Goal: Transaction & Acquisition: Download file/media

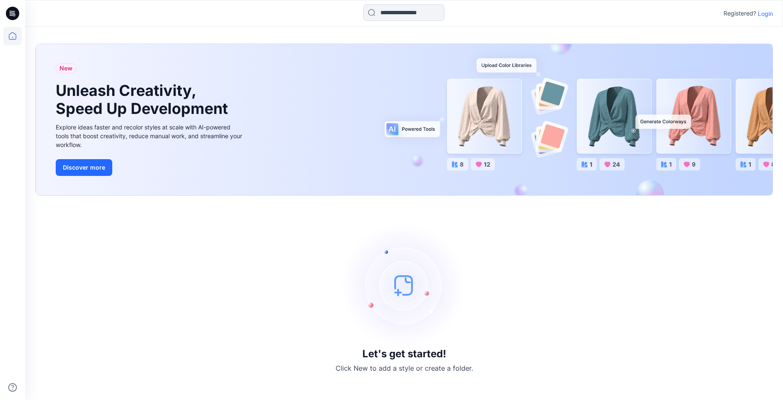
click at [768, 12] on p "Login" at bounding box center [764, 13] width 15 height 9
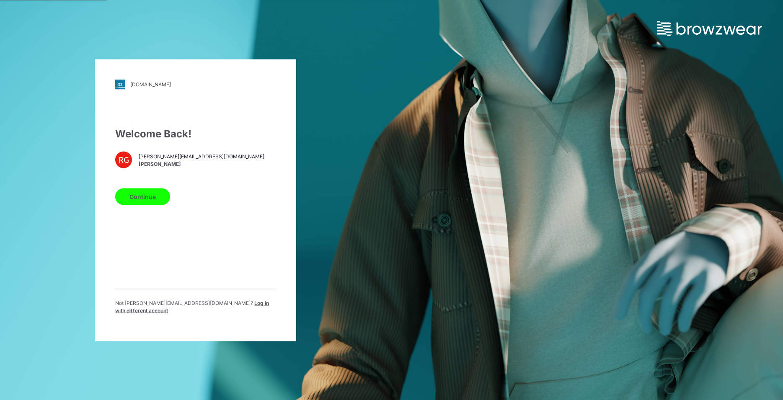
click at [144, 205] on button "Continue" at bounding box center [142, 196] width 55 height 17
click at [147, 198] on button "Continue" at bounding box center [142, 196] width 55 height 17
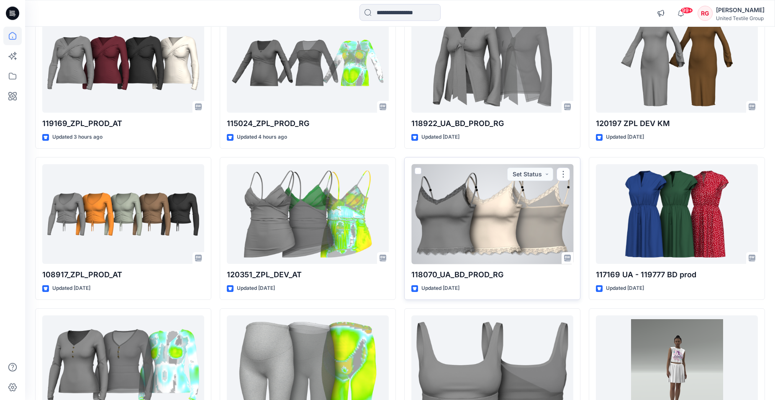
scroll to position [128, 0]
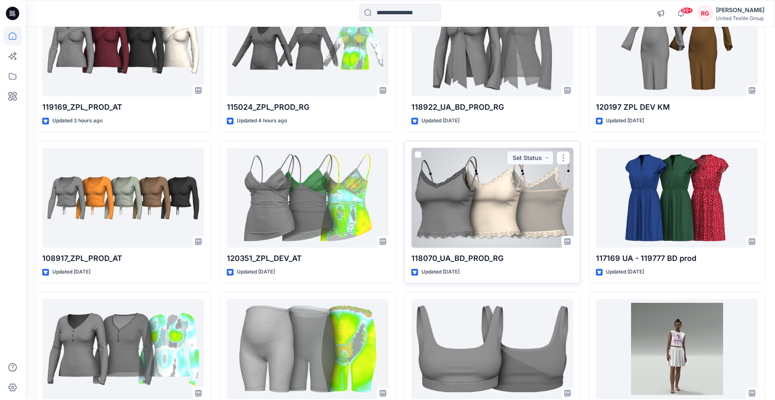
click at [486, 202] on div at bounding box center [493, 198] width 162 height 100
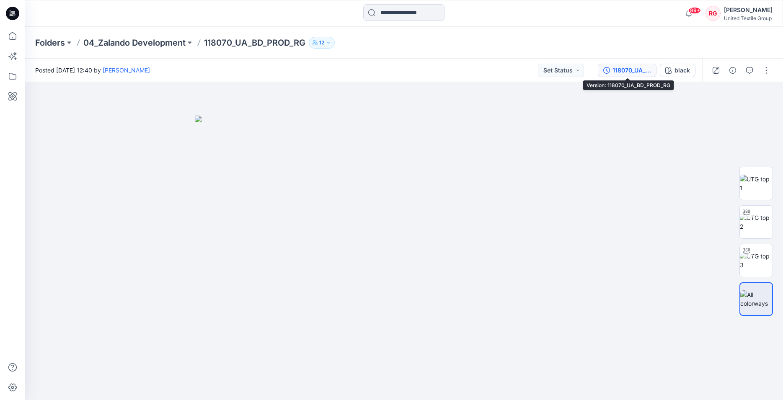
click at [628, 71] on div "118070_UA_BD_PROD_RG" at bounding box center [631, 70] width 39 height 9
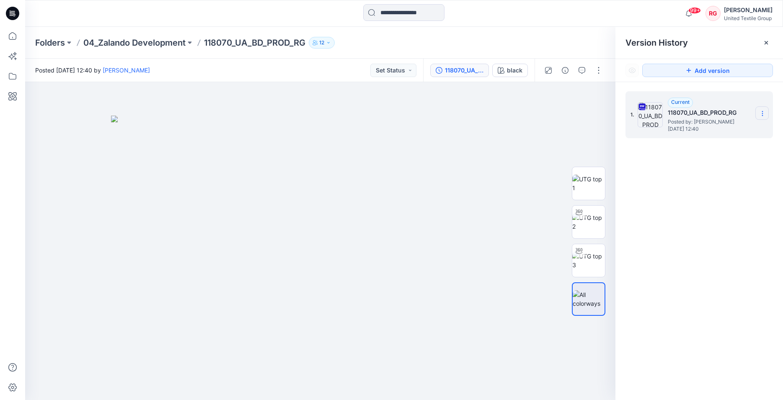
click at [762, 113] on icon at bounding box center [762, 113] width 0 height 0
click at [736, 130] on span "Download Source BW File" at bounding box center [720, 130] width 70 height 10
